Goal: Transaction & Acquisition: Purchase product/service

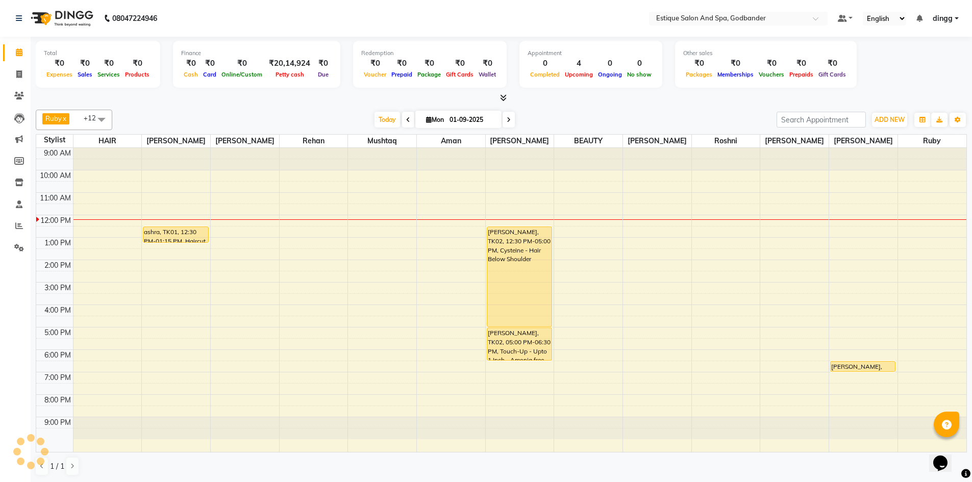
click at [444, 113] on span "[DATE]" at bounding box center [458, 119] width 86 height 17
click at [453, 120] on input "01-09-2025" at bounding box center [472, 119] width 51 height 15
select select "9"
select select "2025"
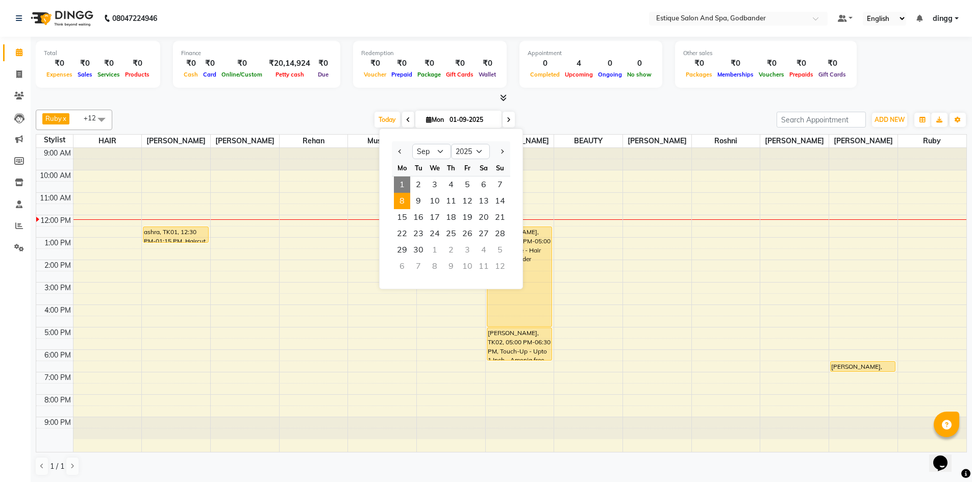
click at [406, 202] on span "8" at bounding box center [402, 201] width 16 height 16
type input "[DATE]"
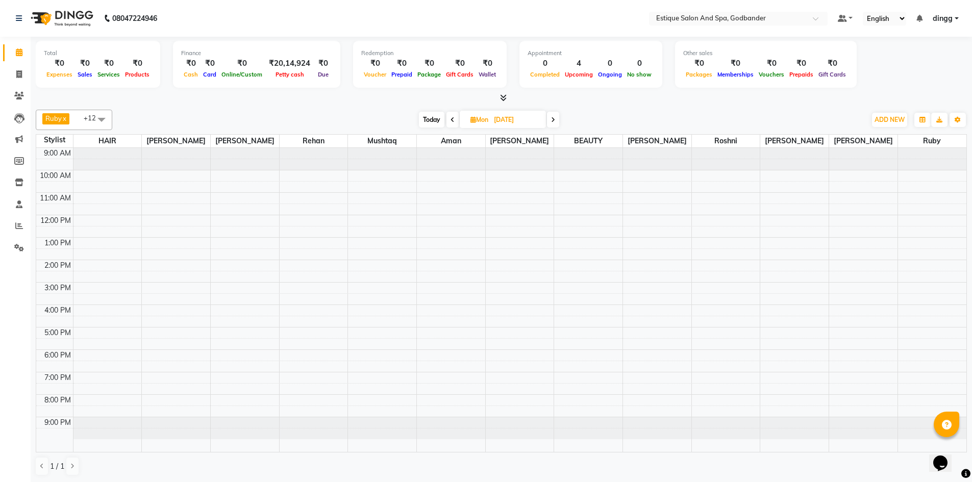
click at [523, 315] on div "9:00 AM 10:00 AM 11:00 AM 12:00 PM 1:00 PM 2:00 PM 3:00 PM 4:00 PM 5:00 PM 6:00…" at bounding box center [501, 300] width 930 height 304
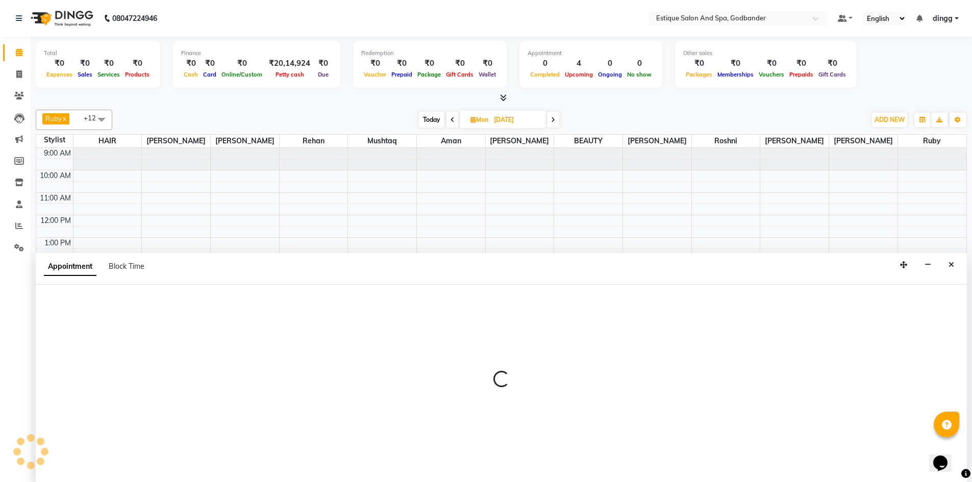
scroll to position [1, 0]
select select "44576"
select select "960"
select select "tentative"
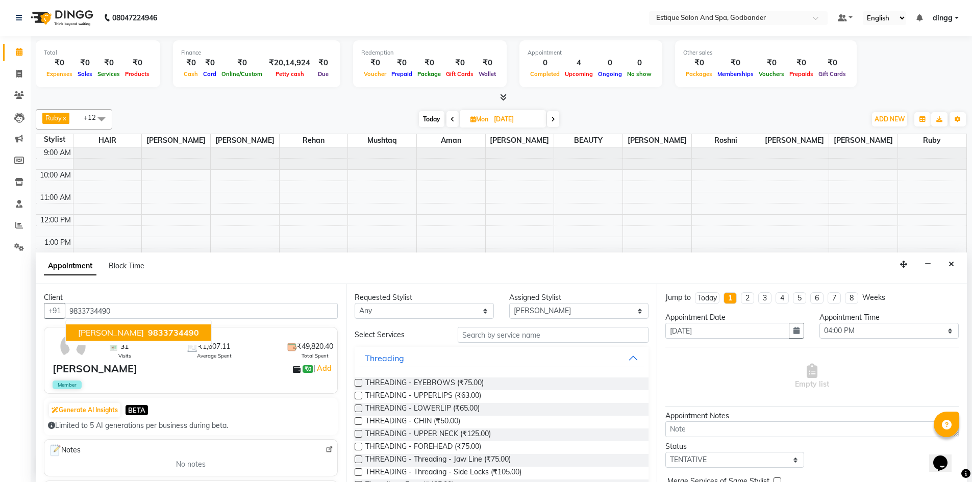
click at [131, 330] on span "[PERSON_NAME]" at bounding box center [111, 333] width 66 height 10
type input "9833734490"
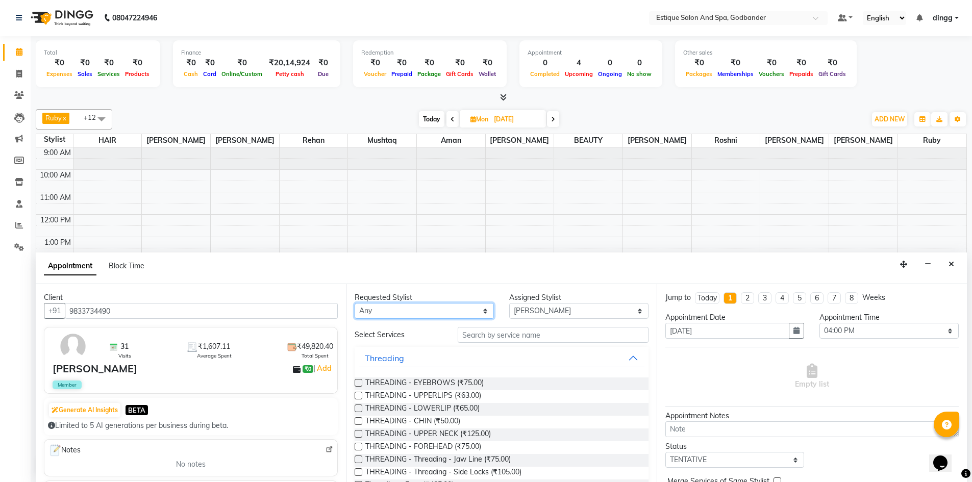
click at [399, 314] on select "Any Aarti Nails [PERSON_NAME] [PERSON_NAME] Any one Asmi BEAUTY HAIR [PERSON_NA…" at bounding box center [424, 311] width 139 height 16
select select "44576"
click at [355, 303] on select "Any Aarti Nails [PERSON_NAME] [PERSON_NAME] Any one Asmi BEAUTY HAIR [PERSON_NA…" at bounding box center [424, 311] width 139 height 16
click at [499, 333] on input "text" at bounding box center [553, 335] width 191 height 16
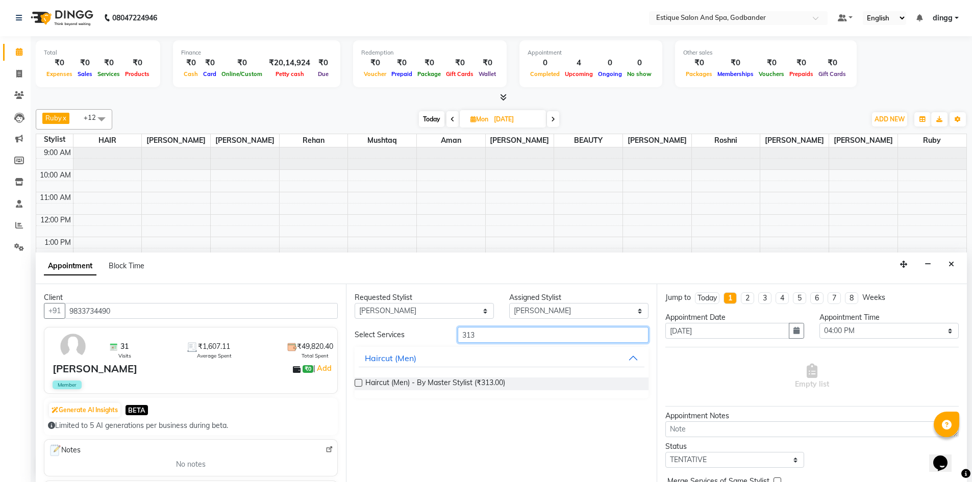
type input "313"
click at [357, 381] on label at bounding box center [359, 383] width 8 height 8
click at [357, 381] on input "checkbox" at bounding box center [358, 384] width 7 height 7
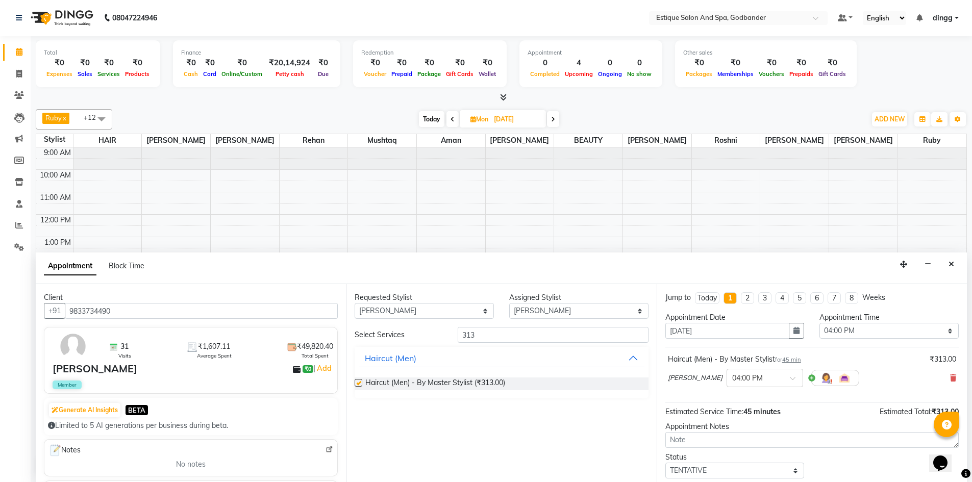
checkbox input "false"
click at [485, 332] on input "313" at bounding box center [553, 335] width 191 height 16
type input "3"
type input "213"
click at [357, 380] on label at bounding box center [359, 383] width 8 height 8
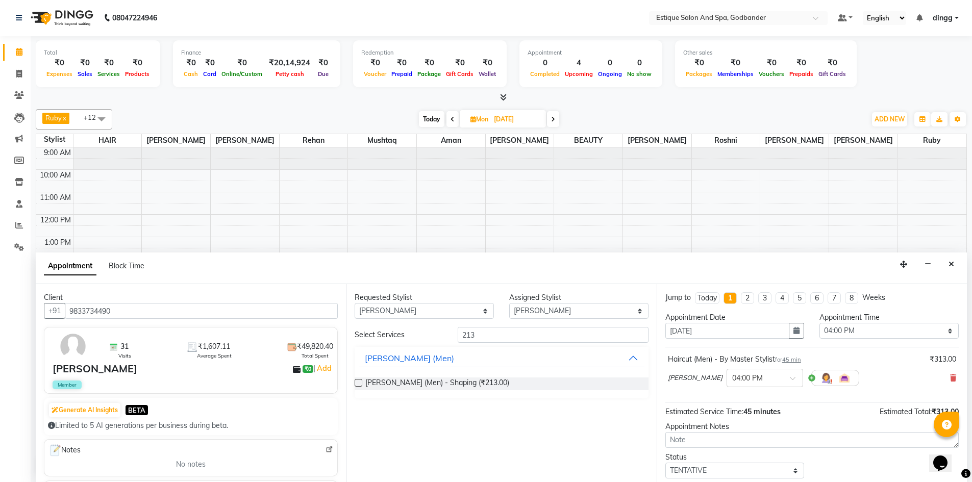
click at [357, 381] on input "checkbox" at bounding box center [358, 384] width 7 height 7
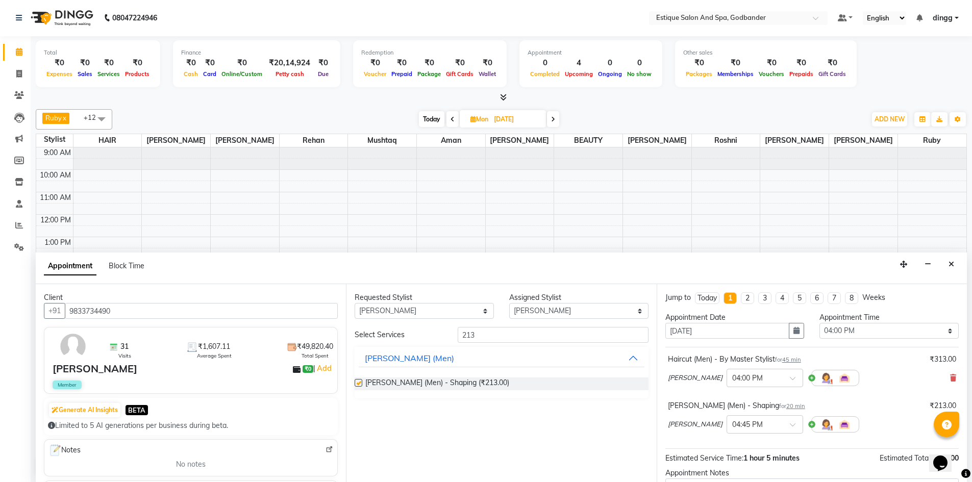
checkbox input "false"
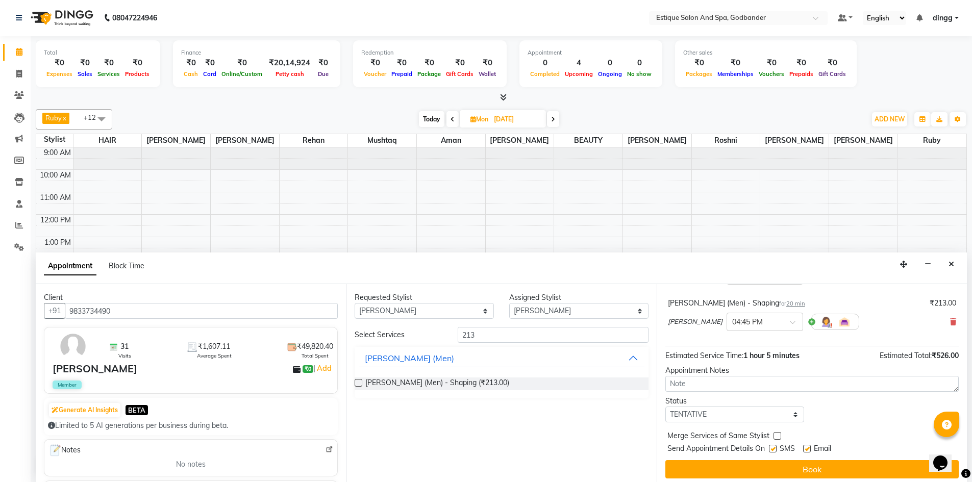
scroll to position [107, 0]
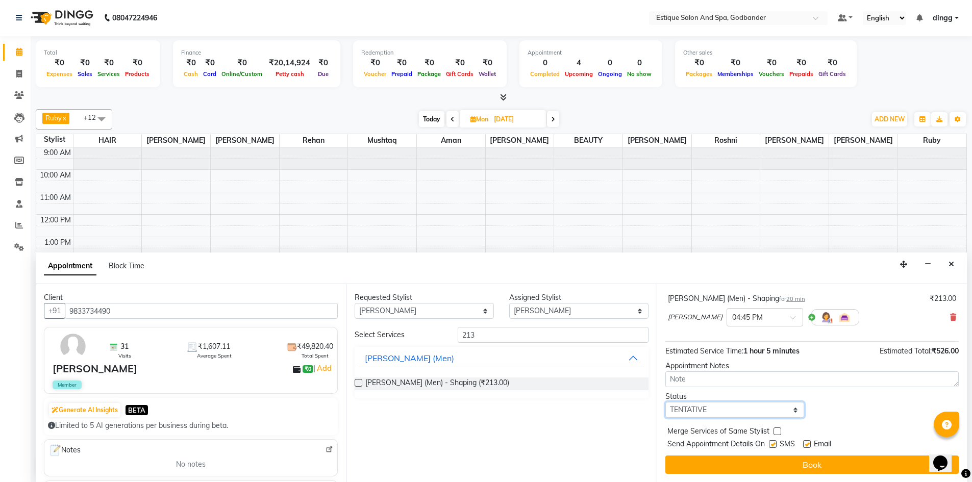
click at [748, 414] on select "Select TENTATIVE CONFIRM UPCOMING" at bounding box center [735, 410] width 139 height 16
select select "confirm booking"
click at [666, 402] on select "Select TENTATIVE CONFIRM UPCOMING" at bounding box center [735, 410] width 139 height 16
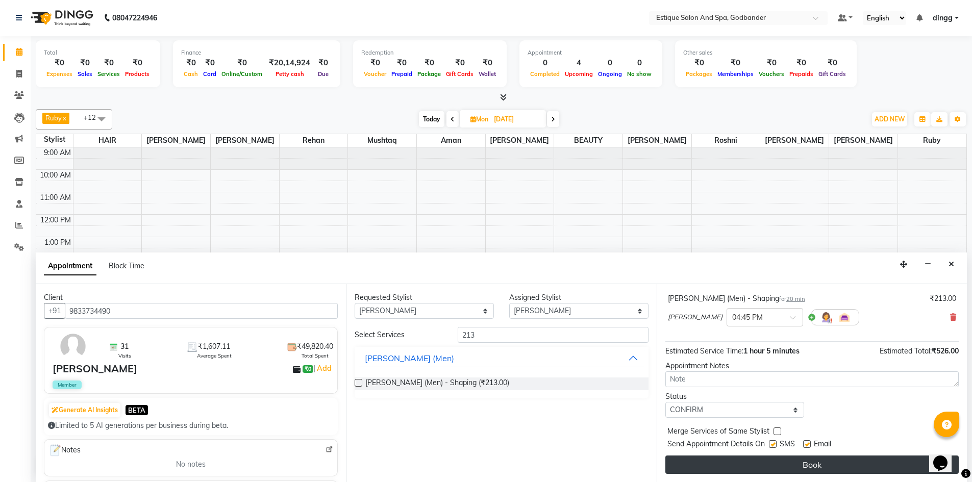
click at [716, 462] on button "Book" at bounding box center [812, 465] width 293 height 18
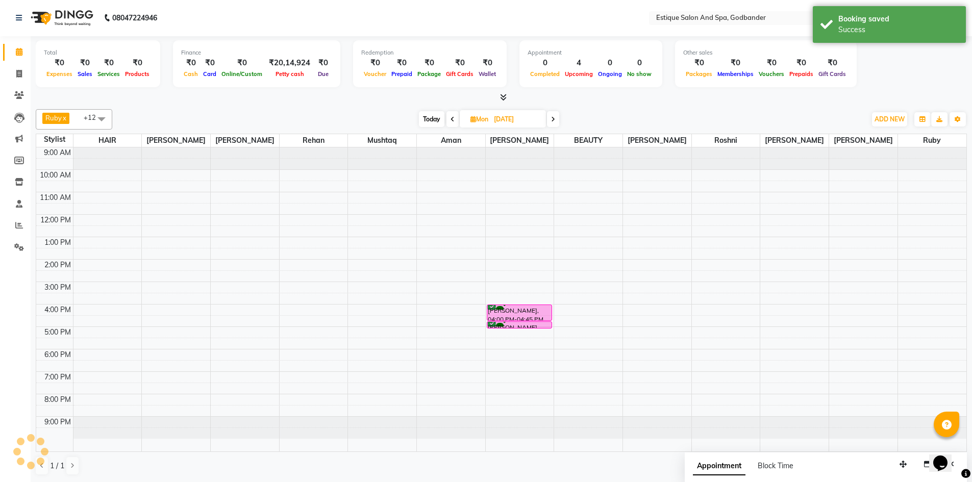
scroll to position [0, 0]
click at [455, 119] on span at bounding box center [453, 120] width 12 height 16
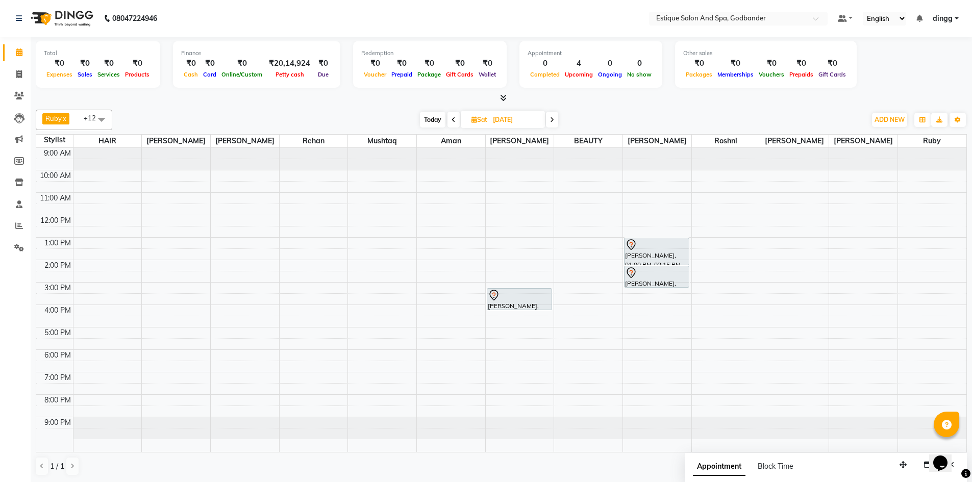
click at [456, 118] on span at bounding box center [454, 120] width 12 height 16
click at [451, 116] on span at bounding box center [455, 120] width 12 height 16
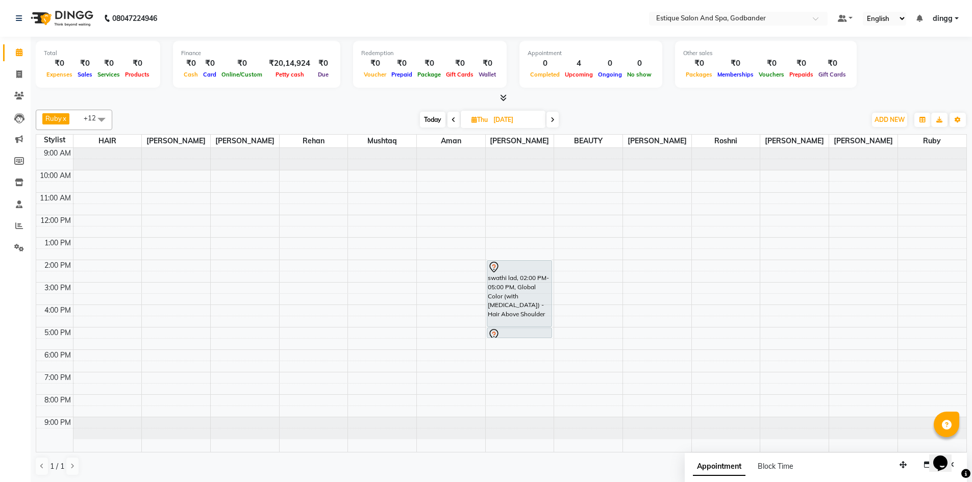
click at [19, 46] on link "Calendar" at bounding box center [15, 52] width 24 height 17
click at [431, 116] on span "Today" at bounding box center [433, 120] width 26 height 16
type input "01-09-2025"
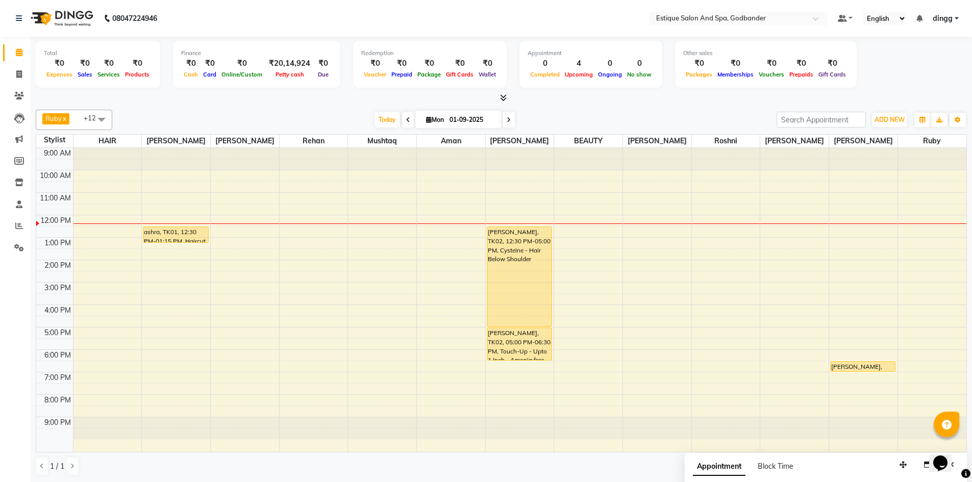
click at [191, 328] on div "9:00 AM 10:00 AM 11:00 AM 12:00 PM 1:00 PM 2:00 PM 3:00 PM 4:00 PM 5:00 PM 6:00…" at bounding box center [501, 300] width 930 height 304
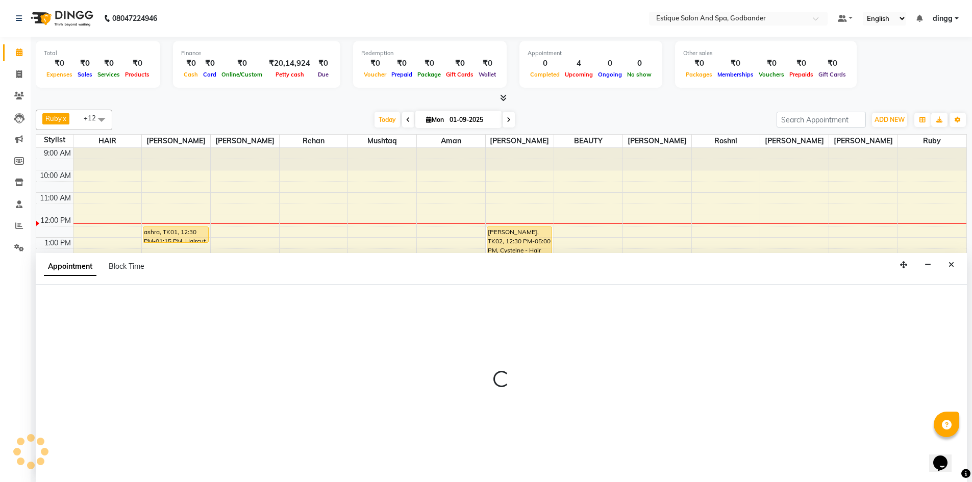
scroll to position [1, 0]
select select "62542"
select select "1020"
select select "tentative"
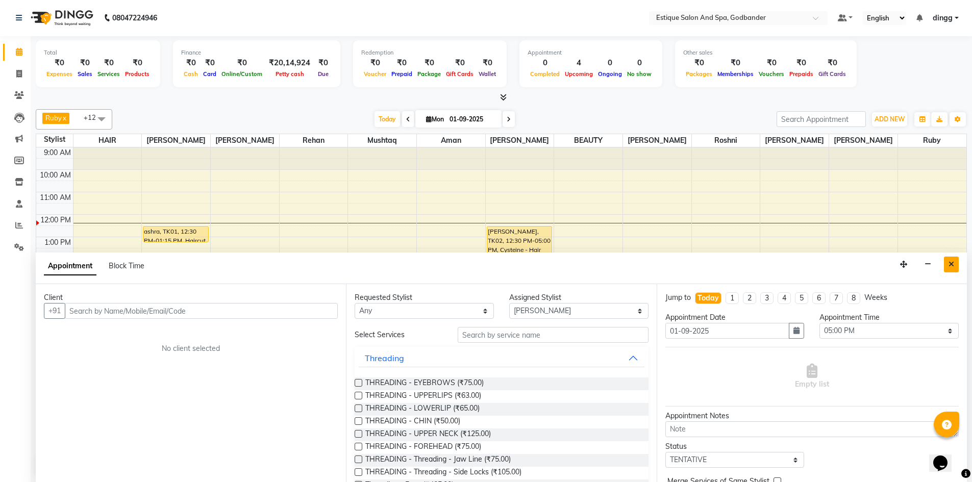
click at [949, 268] on button "Close" at bounding box center [951, 265] width 15 height 16
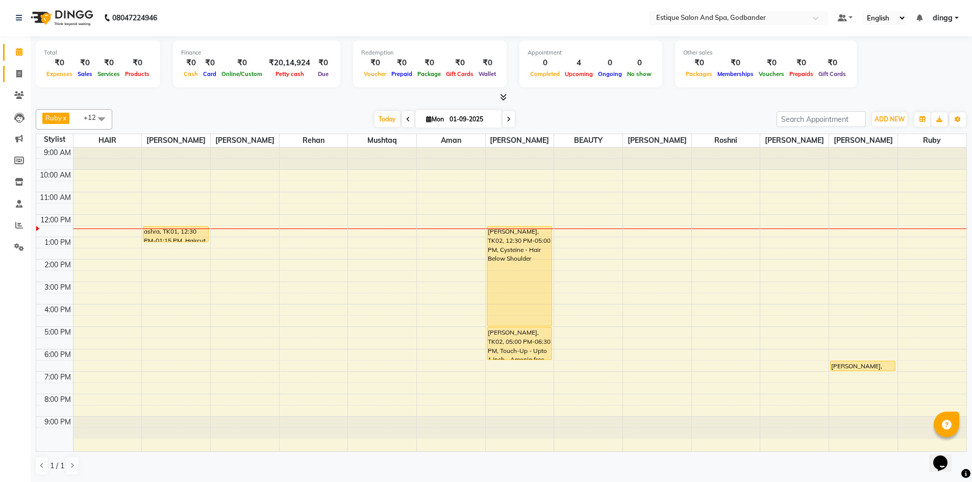
drag, startPoint x: 24, startPoint y: 82, endPoint x: 21, endPoint y: 75, distance: 8.0
click at [21, 77] on li "Invoice" at bounding box center [15, 74] width 31 height 22
click at [21, 72] on icon at bounding box center [19, 74] width 6 height 8
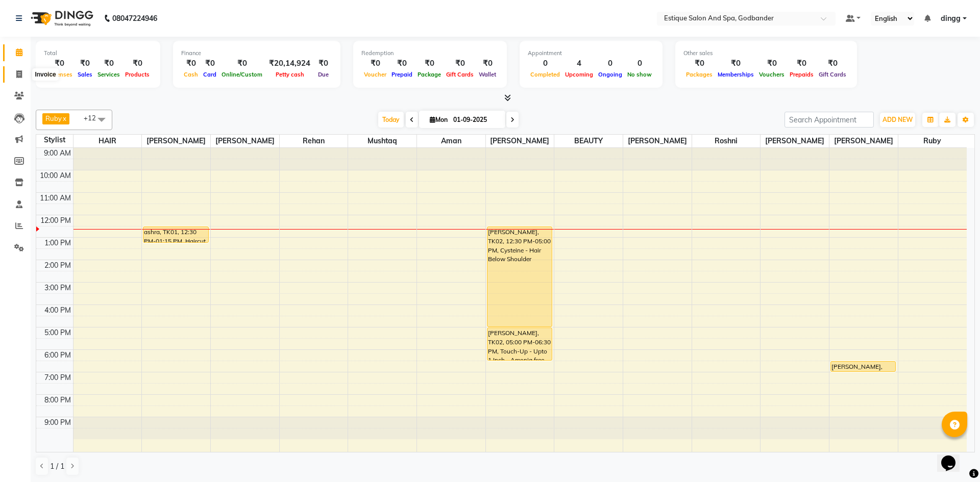
select select "6103"
select select "service"
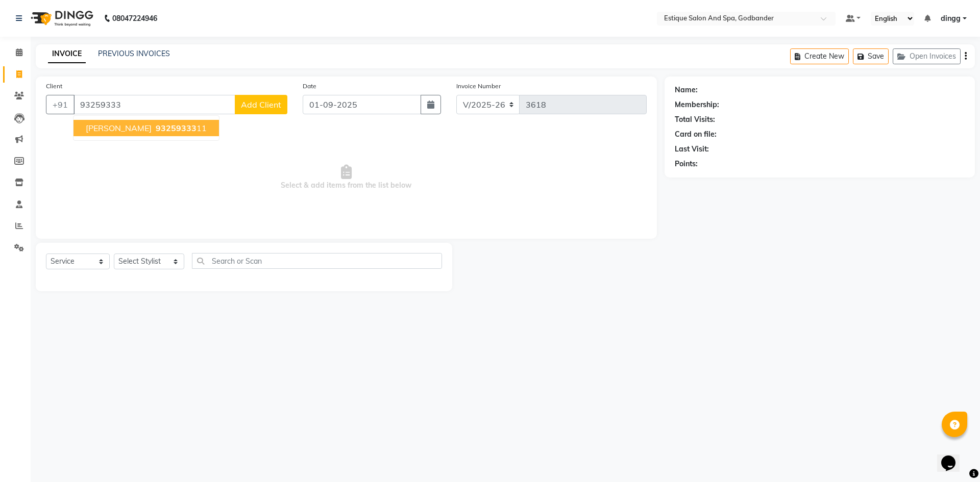
drag, startPoint x: 152, startPoint y: 122, endPoint x: 170, endPoint y: 125, distance: 18.5
click at [169, 124] on button "[PERSON_NAME] 93259333 11" at bounding box center [145, 128] width 145 height 16
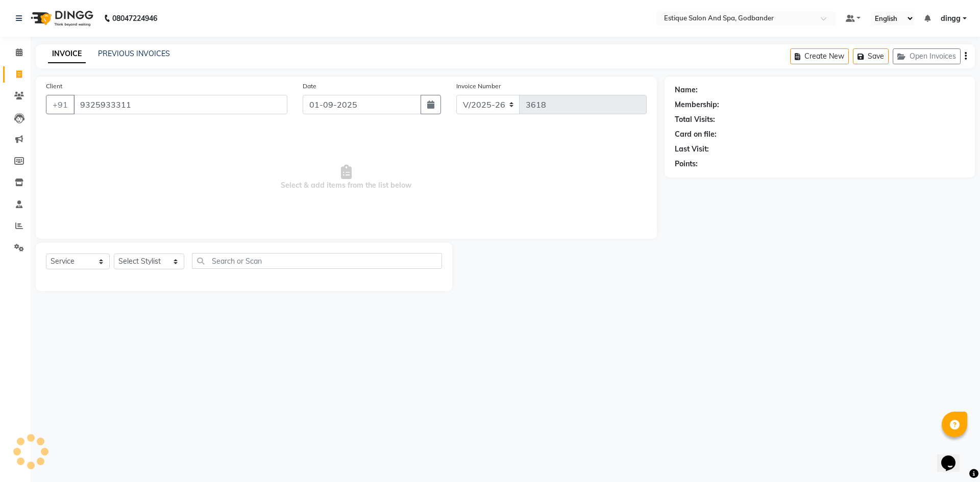
type input "9325933311"
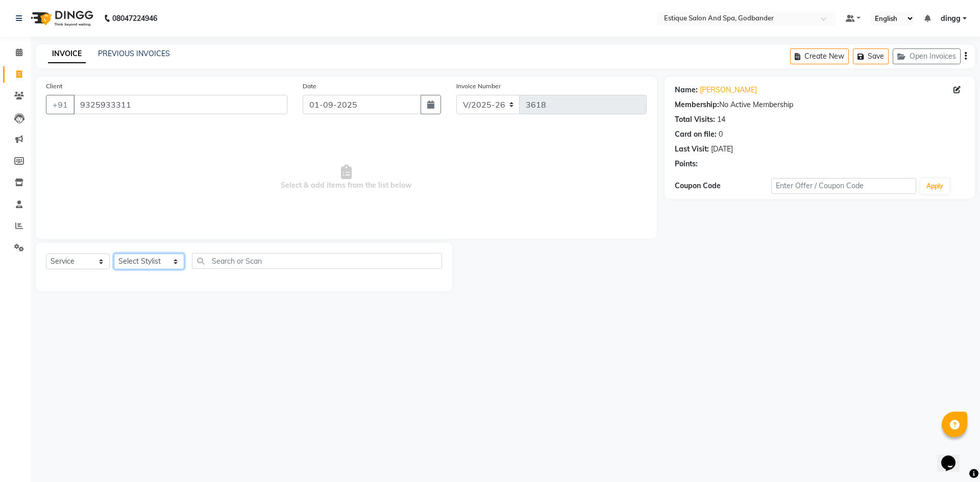
click at [149, 268] on select "Select Stylist Aarti Nails [PERSON_NAME] [PERSON_NAME] Any one Asmi BEAUTY ding…" at bounding box center [149, 262] width 70 height 16
select select "62542"
click at [114, 254] on select "Select Stylist Aarti Nails [PERSON_NAME] [PERSON_NAME] Any one Asmi BEAUTY ding…" at bounding box center [149, 262] width 70 height 16
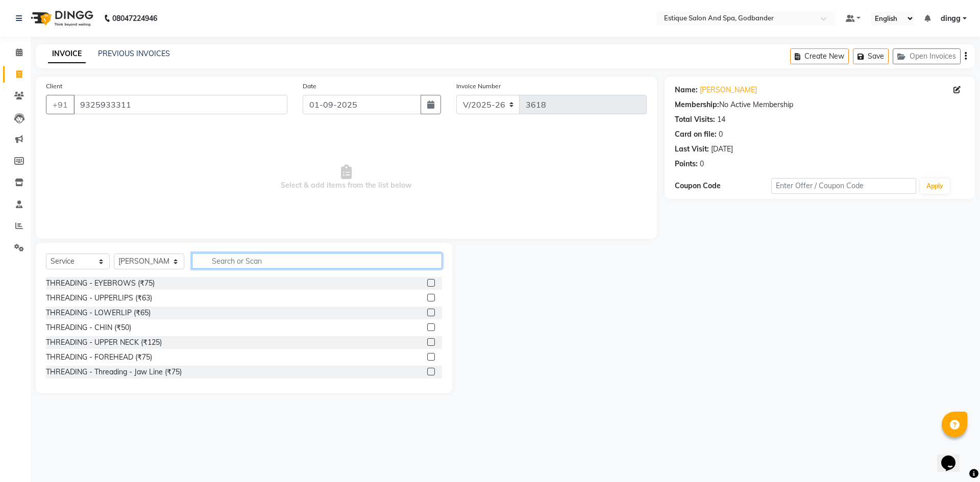
click at [224, 265] on input "text" at bounding box center [317, 261] width 250 height 16
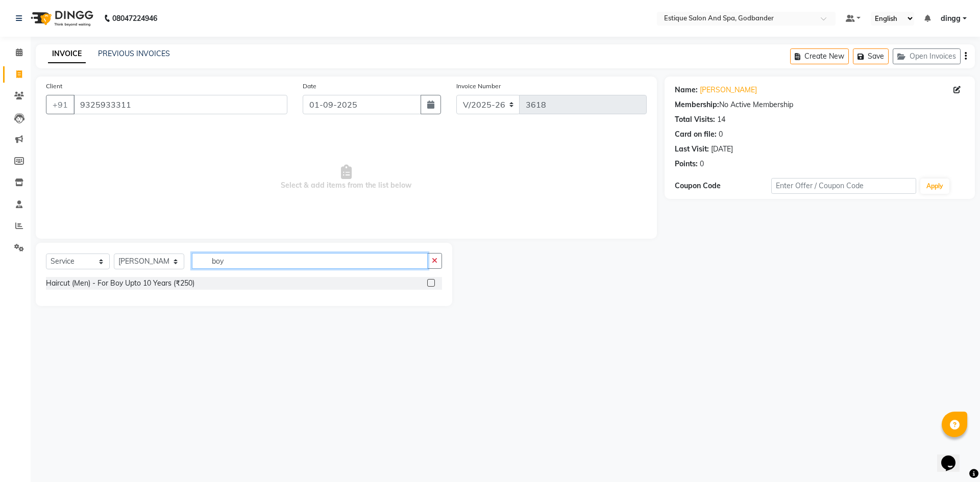
drag, startPoint x: 324, startPoint y: 257, endPoint x: 182, endPoint y: 259, distance: 141.9
click at [182, 259] on div "Select Service Product Membership Package Voucher Prepaid Gift Card Select Styl…" at bounding box center [244, 265] width 396 height 24
type input "313"
click at [430, 284] on label at bounding box center [431, 283] width 8 height 8
click at [430, 284] on input "checkbox" at bounding box center [430, 283] width 7 height 7
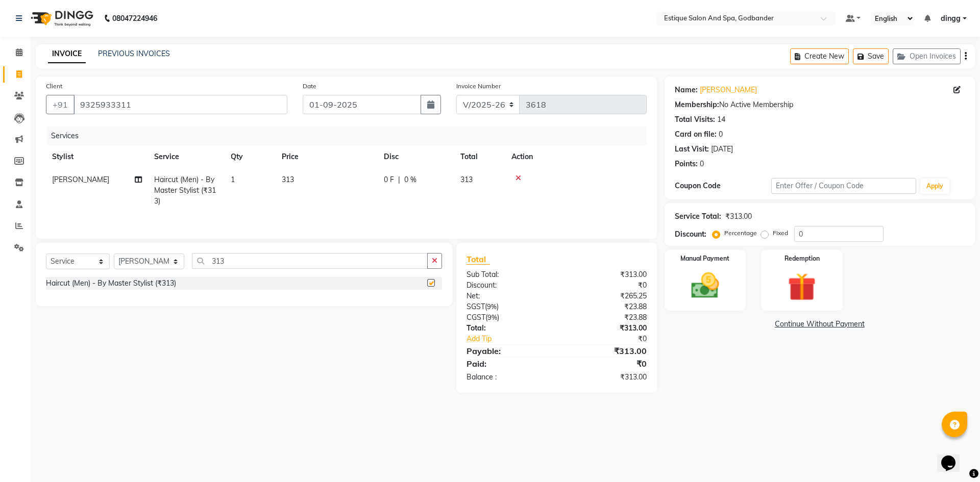
checkbox input "false"
click at [758, 277] on div "Manual Payment Redemption" at bounding box center [820, 280] width 326 height 61
click at [726, 304] on div "Manual Payment" at bounding box center [704, 280] width 85 height 63
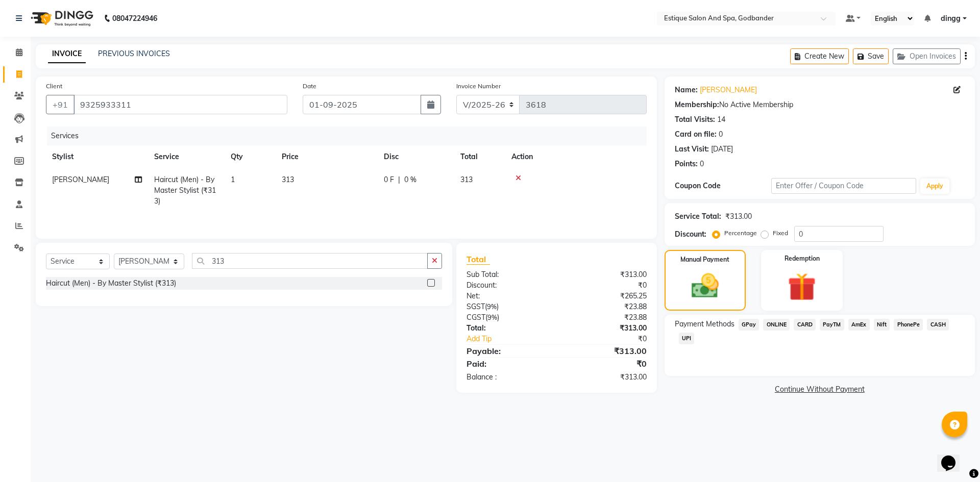
click at [745, 322] on span "GPay" at bounding box center [749, 325] width 21 height 12
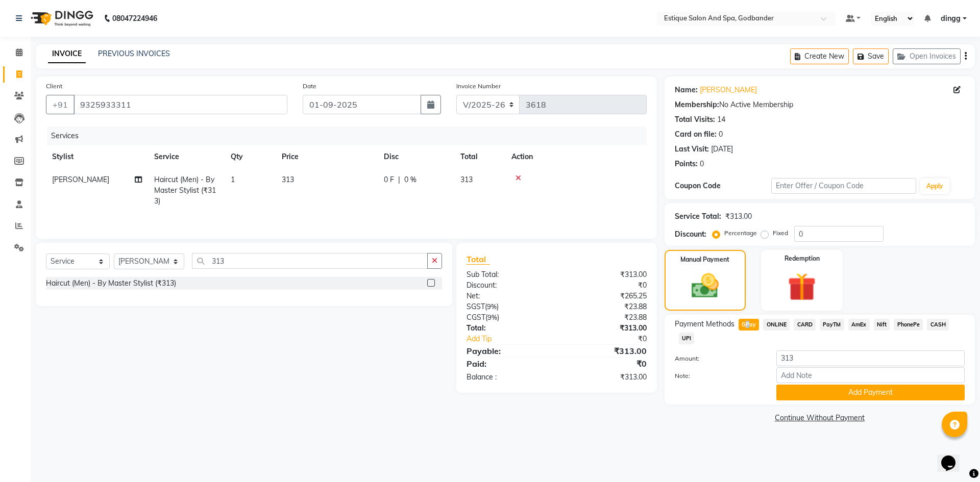
drag, startPoint x: 809, startPoint y: 388, endPoint x: 813, endPoint y: 401, distance: 13.9
click at [813, 401] on div "Payment Methods GPay ONLINE CARD PayTM AmEx Nift PhonePe CASH UPI Amount: 313 N…" at bounding box center [819, 360] width 310 height 90
click at [820, 401] on div "Payment Methods GPay ONLINE CARD PayTM AmEx Nift PhonePe CASH UPI Amount: 313 N…" at bounding box center [819, 360] width 310 height 90
click at [822, 396] on button "Add Payment" at bounding box center [870, 393] width 188 height 16
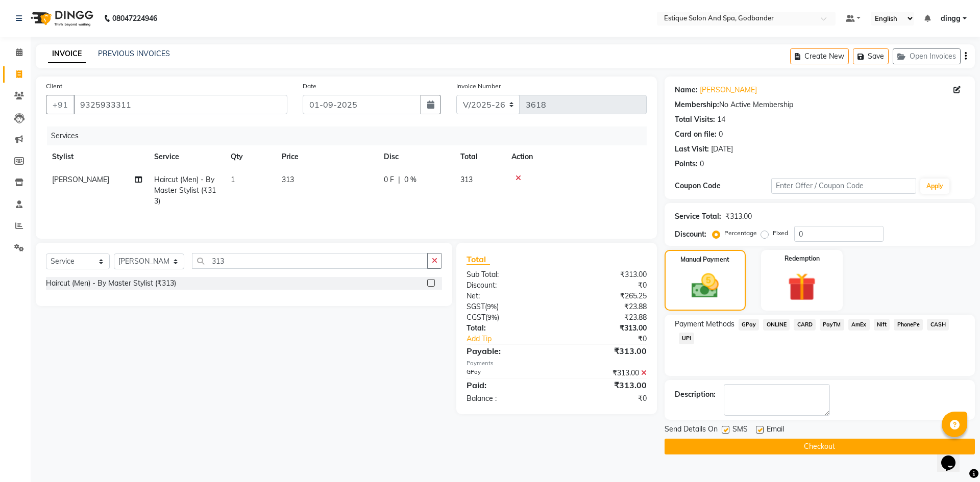
drag, startPoint x: 822, startPoint y: 396, endPoint x: 897, endPoint y: 164, distance: 243.5
click at [848, 430] on div "Send Details On SMS Email Checkout" at bounding box center [819, 439] width 310 height 31
